Goal: Navigation & Orientation: Find specific page/section

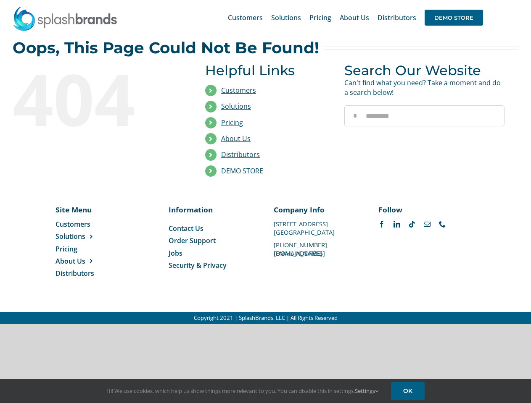
click at [265, 162] on li "Distributors" at bounding box center [268, 155] width 126 height 16
click at [479, 0] on div "Search for: * Customers Solutions Stores New Hire Kits Manufacturing Store Mark…" at bounding box center [265, 17] width 505 height 35
click at [453, 18] on span "DEMO STORE" at bounding box center [453, 18] width 58 height 16
click at [242, 171] on link "DEMO STORE" at bounding box center [242, 170] width 42 height 9
click at [84, 237] on span "Solutions" at bounding box center [70, 236] width 30 height 9
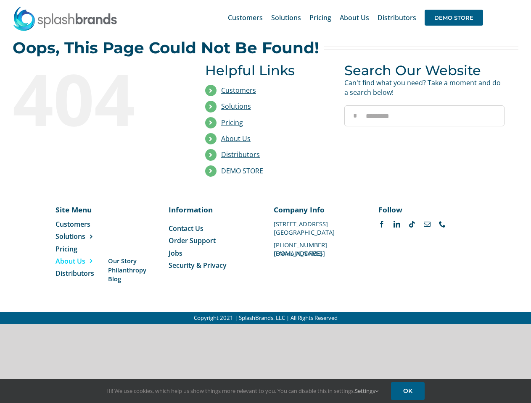
click at [84, 261] on span "About Us" at bounding box center [70, 261] width 30 height 9
click at [367, 391] on link "Settings" at bounding box center [367, 391] width 24 height 8
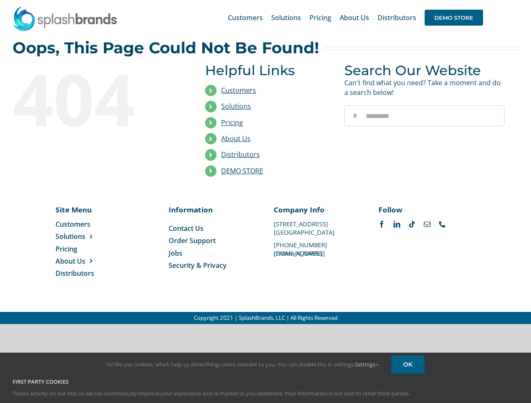
click at [409, 391] on div "First Party Cookies Tracks activity on our site, so we can continuously improve…" at bounding box center [265, 394] width 518 height 32
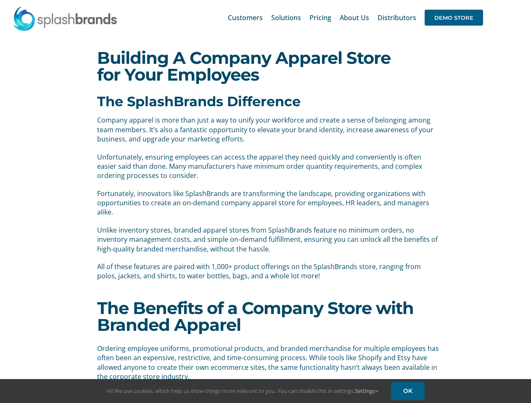
click at [265, 202] on p "Fortunately, innovators like SplashBrands are transforming the landscape, provi…" at bounding box center [268, 203] width 343 height 28
click at [479, 0] on div "Search for: * Customers Solutions Stores New Hire Kits Manufacturing Store Mark…" at bounding box center [265, 17] width 505 height 35
click at [453, 18] on span "DEMO STORE" at bounding box center [453, 18] width 58 height 16
click at [367, 391] on link "Settings" at bounding box center [367, 391] width 24 height 8
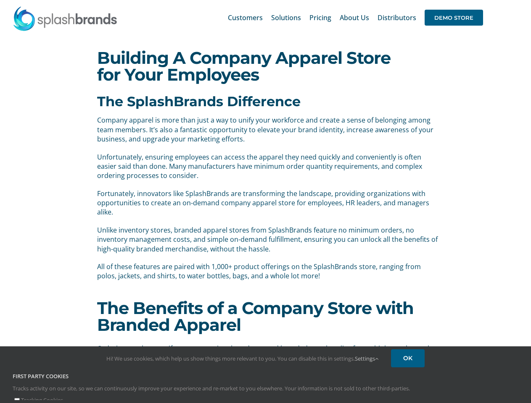
click at [409, 391] on div "First Party Cookies Tracks activity on our site, so we can continuously improve…" at bounding box center [265, 389] width 518 height 32
